Goal: Information Seeking & Learning: Learn about a topic

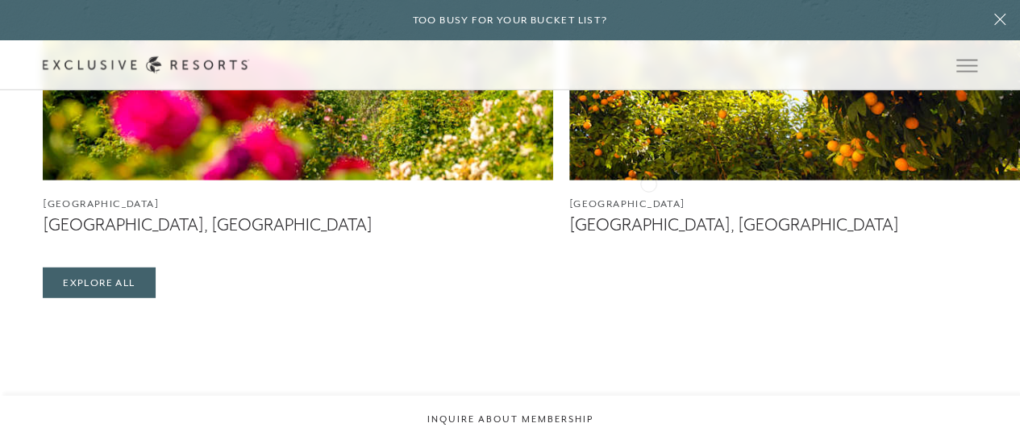
scroll to position [2146, 0]
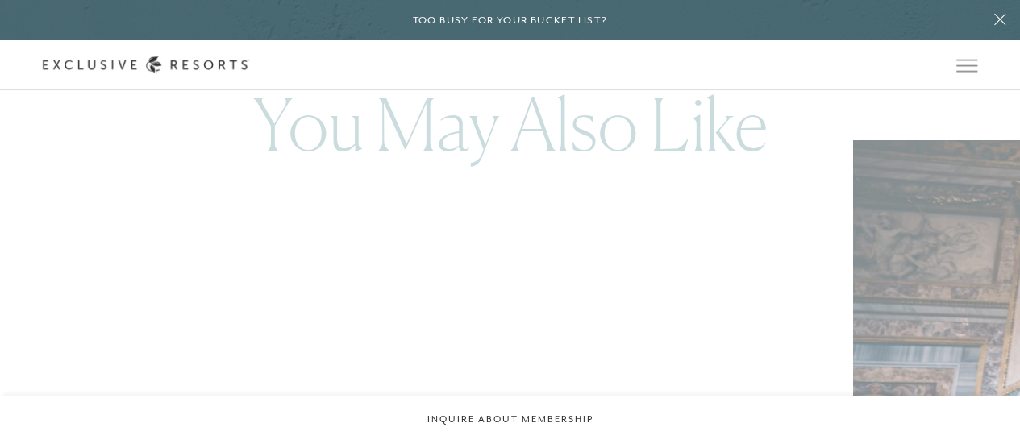
scroll to position [2506, 0]
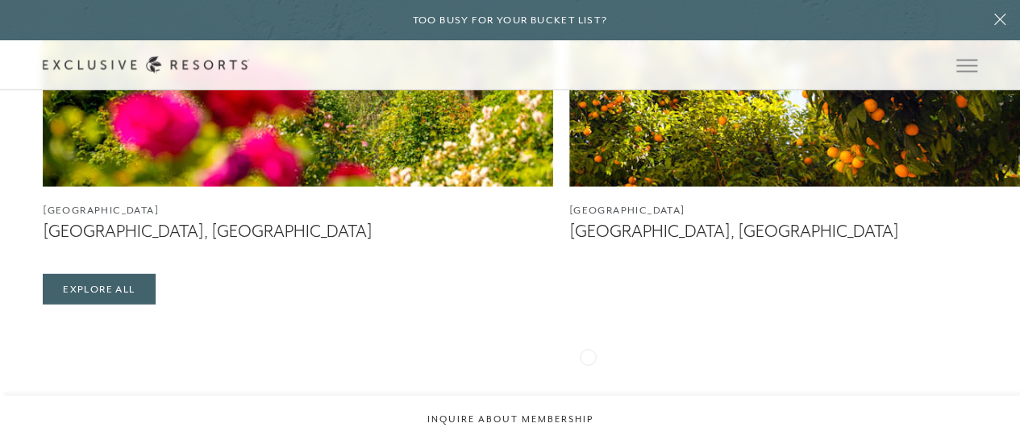
scroll to position [2145, 0]
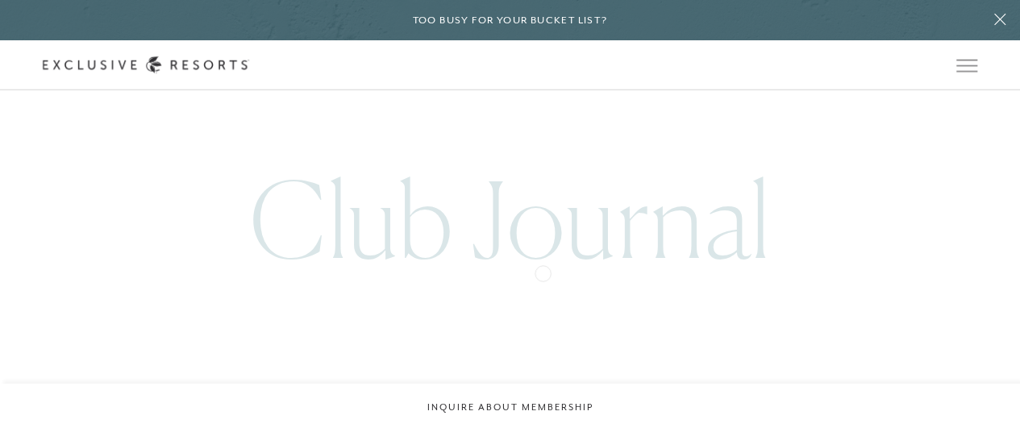
scroll to position [4003, 0]
